Goal: Transaction & Acquisition: Purchase product/service

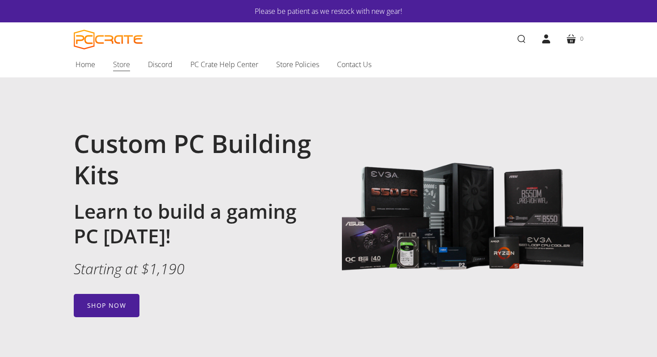
click at [126, 63] on span "Store" at bounding box center [121, 65] width 17 height 12
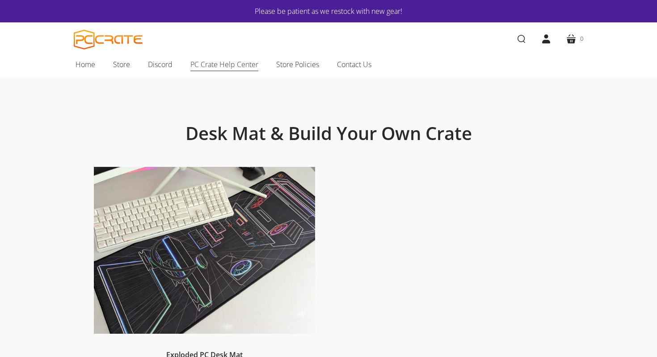
click at [229, 66] on span "PC Crate Help Center" at bounding box center [224, 65] width 68 height 12
click at [574, 36] on link "cart 0" at bounding box center [575, 38] width 32 height 25
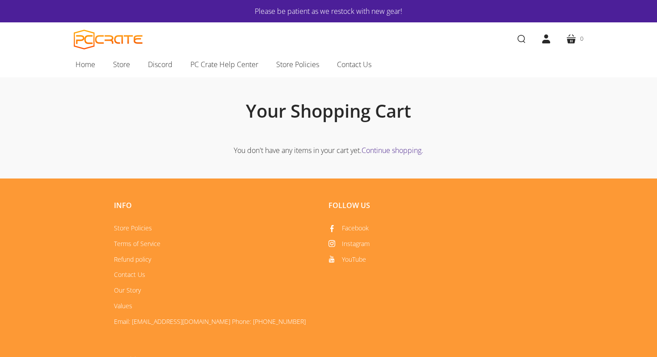
click at [391, 148] on link "Continue shopping." at bounding box center [393, 150] width 62 height 10
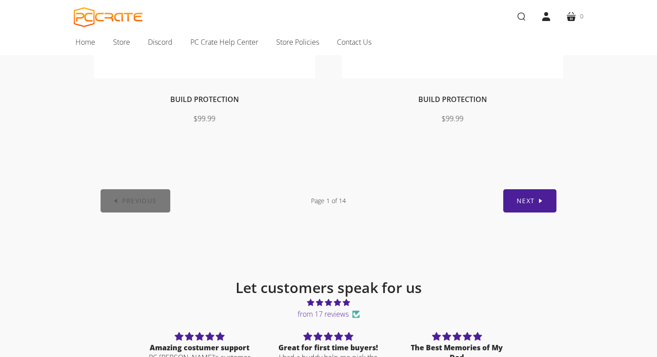
scroll to position [551, 0]
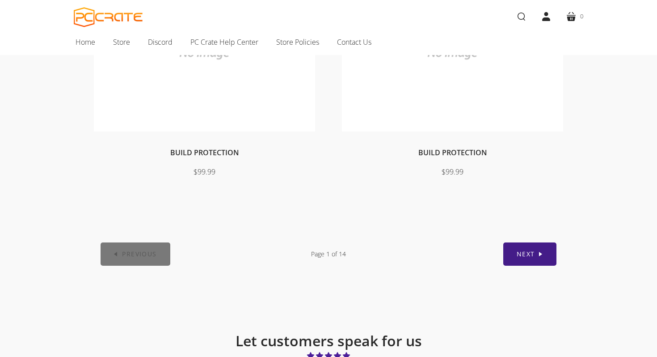
click at [517, 243] on link "Next" at bounding box center [529, 253] width 53 height 23
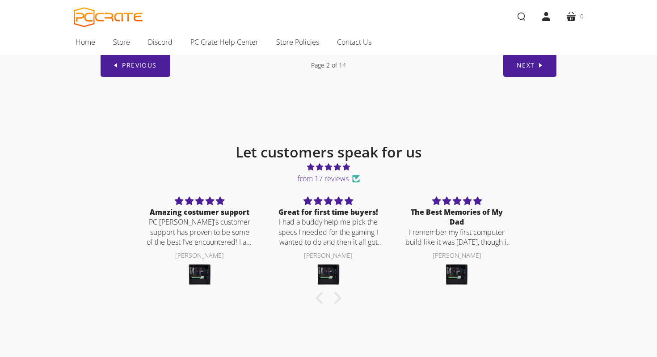
scroll to position [738, 0]
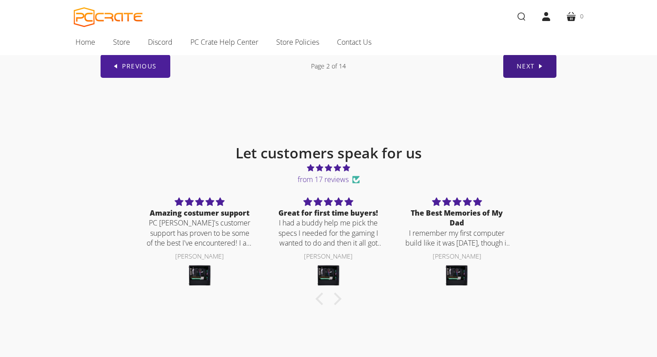
click at [523, 64] on span "Next" at bounding box center [526, 66] width 18 height 8
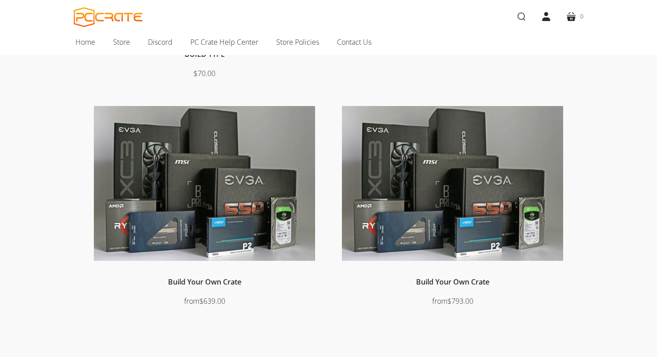
scroll to position [354, 0]
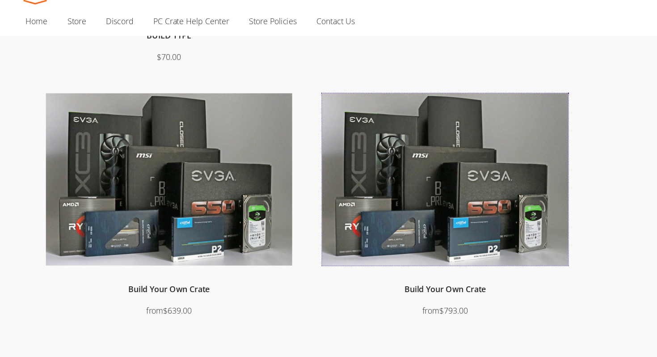
click at [517, 227] on img at bounding box center [452, 184] width 221 height 155
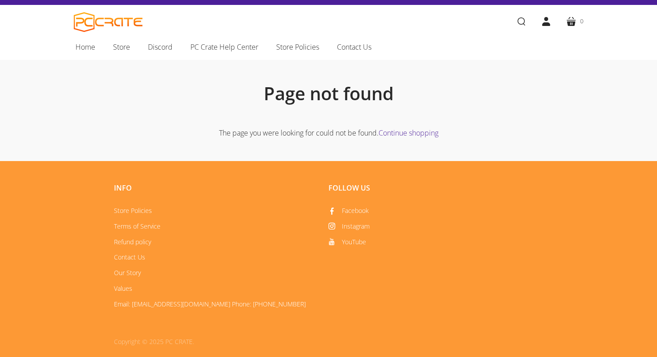
scroll to position [22, 0]
